Goal: Information Seeking & Learning: Learn about a topic

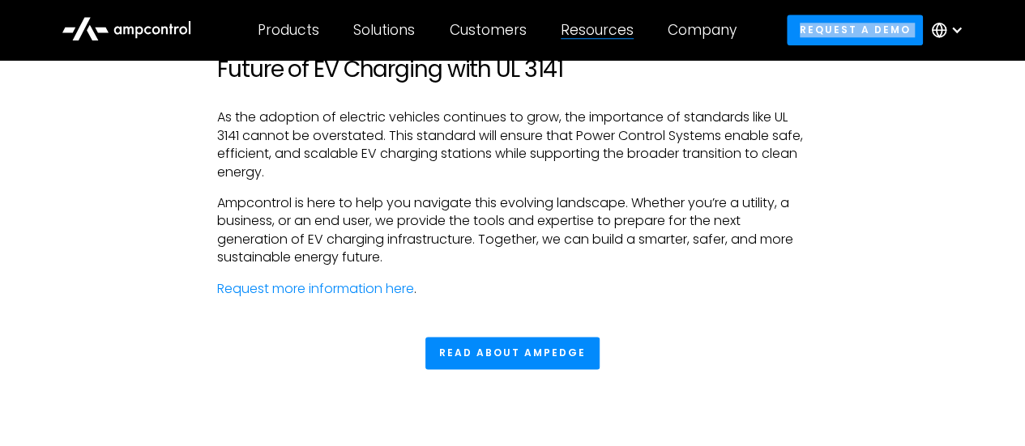
scroll to position [3866, 0]
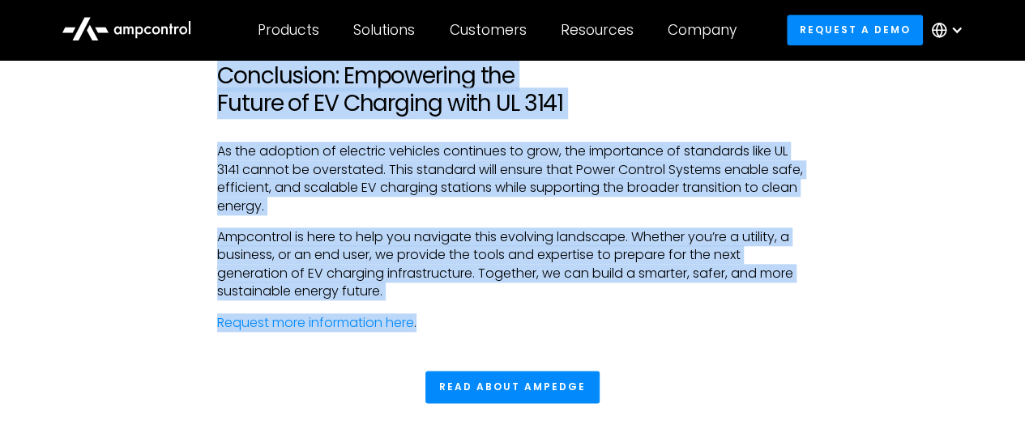
drag, startPoint x: 138, startPoint y: 247, endPoint x: 544, endPoint y: 337, distance: 416.4
copy body "UL 3141: Power Control Systems and the Future of EV Charging Stations By [PERSO…"
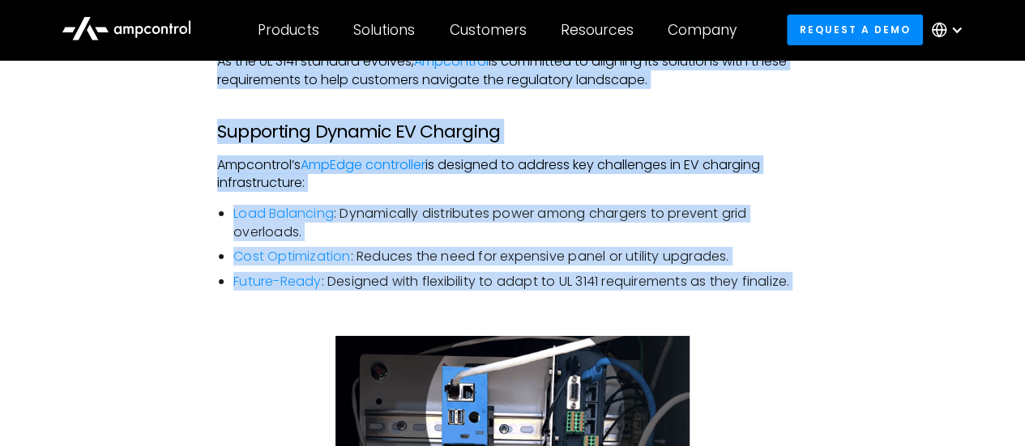
scroll to position [2814, 0]
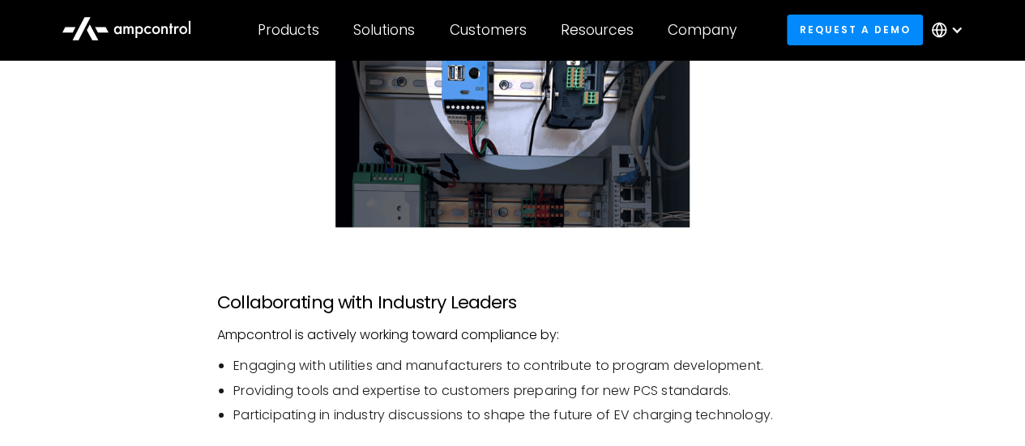
scroll to position [3137, 0]
